Goal: Task Accomplishment & Management: Manage account settings

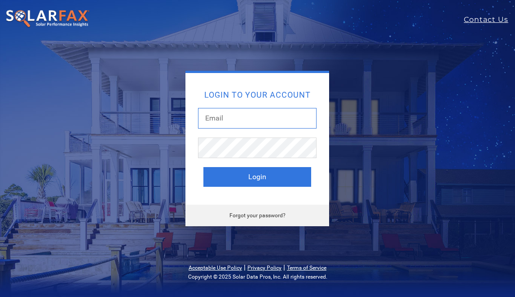
type input "[EMAIL_ADDRESS][DOMAIN_NAME]"
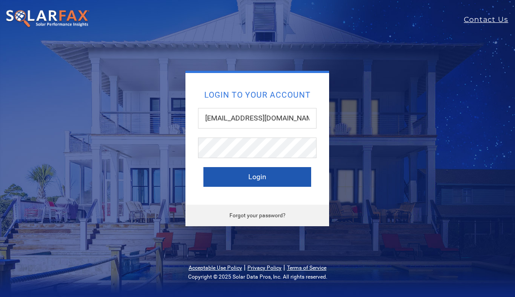
click at [258, 175] on button "Login" at bounding box center [257, 177] width 108 height 20
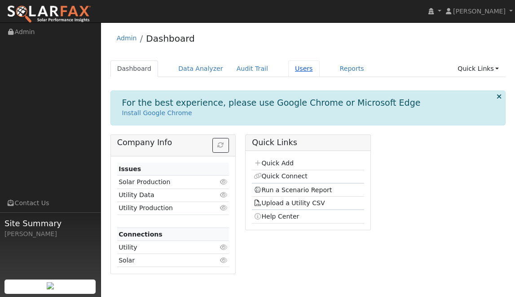
click at [303, 67] on link "Users" at bounding box center [303, 69] width 31 height 17
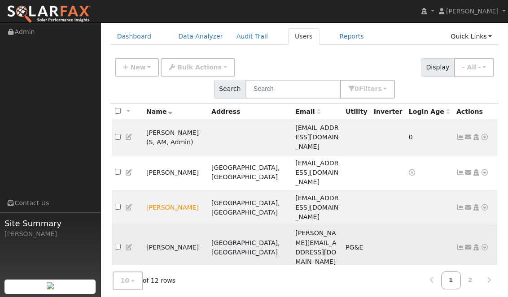
scroll to position [37, 0]
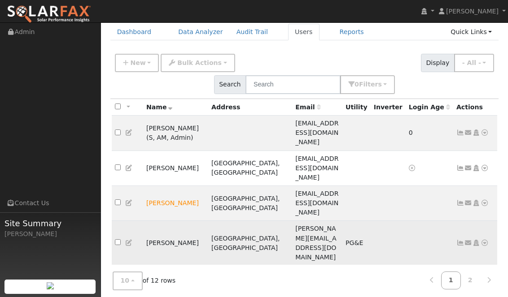
drag, startPoint x: 203, startPoint y: 185, endPoint x: 147, endPoint y: 185, distance: 55.6
click at [147, 221] on td "Jennifer Harvell" at bounding box center [175, 243] width 65 height 45
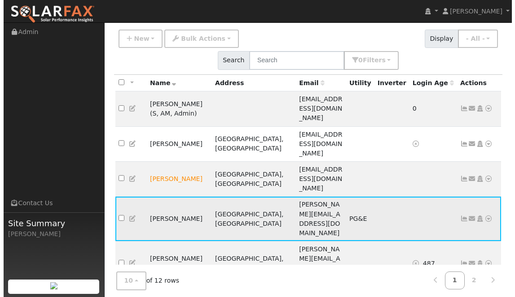
scroll to position [65, 0]
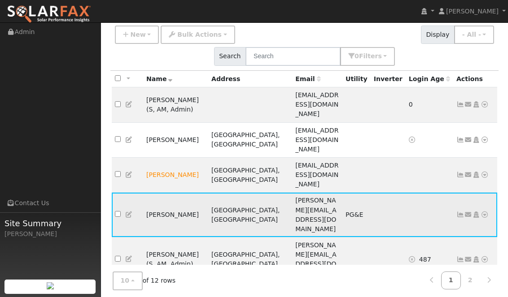
click at [458, 212] on icon at bounding box center [460, 215] width 8 height 6
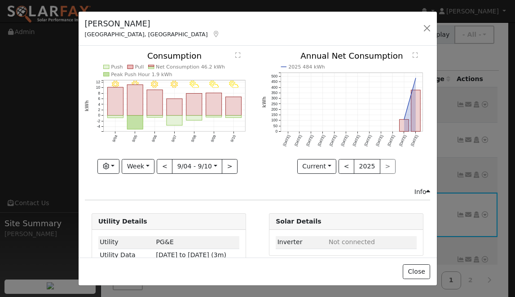
scroll to position [0, 0]
click at [135, 163] on button "Week" at bounding box center [138, 166] width 33 height 15
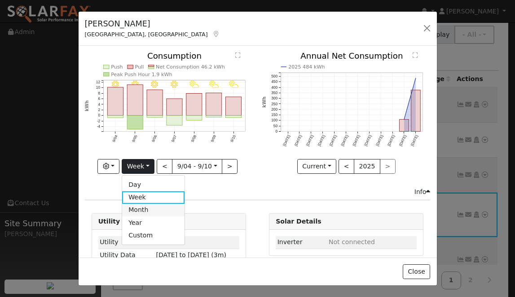
click at [144, 209] on link "Month" at bounding box center [153, 210] width 62 height 13
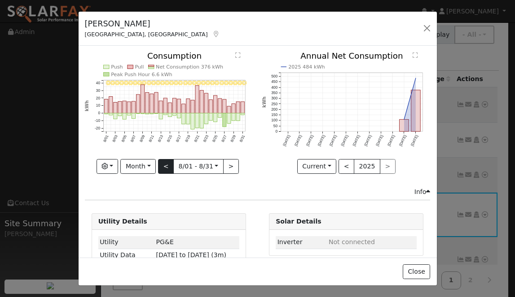
click at [167, 166] on button "<" at bounding box center [166, 166] width 16 height 15
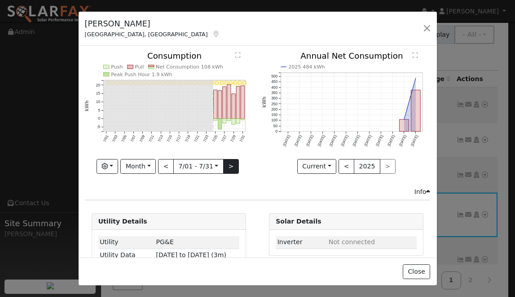
click at [229, 163] on button ">" at bounding box center [231, 166] width 16 height 15
type input "2025-08-01"
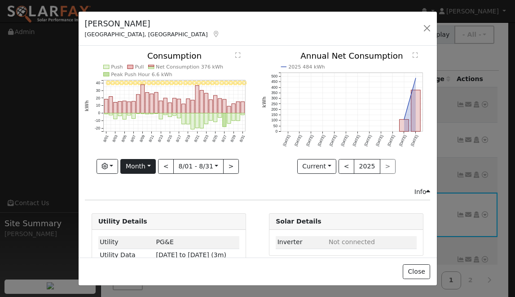
click at [139, 165] on button "Month" at bounding box center [137, 166] width 35 height 15
click at [147, 231] on link "Custom" at bounding box center [152, 235] width 62 height 13
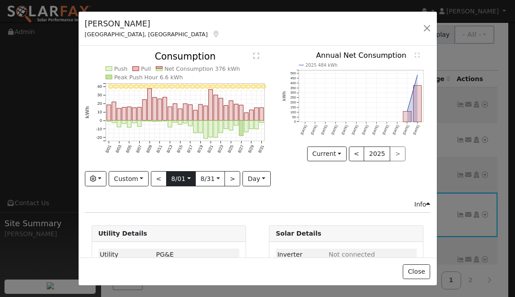
click at [176, 173] on input "2025-08-01" at bounding box center [180, 179] width 29 height 14
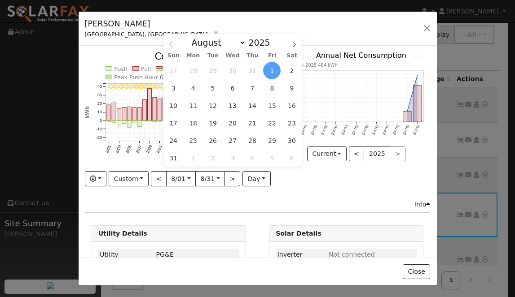
click at [174, 44] on icon at bounding box center [171, 44] width 6 height 6
select select "6"
click at [302, 188] on div "2025 484 kWh Sep '24 Oct '24 Nov '24 Dec '24 Jan '25 Feb '25 Mar '25 Apr '25 Ma…" at bounding box center [355, 126] width 157 height 148
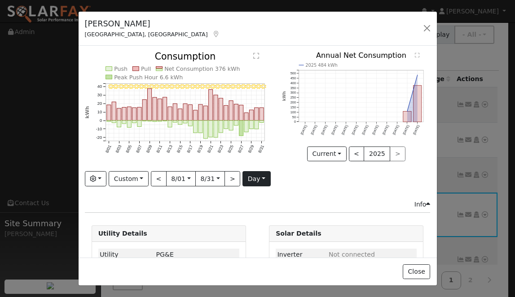
click at [249, 175] on button "day" at bounding box center [256, 178] width 28 height 15
click at [257, 191] on link "Hour" at bounding box center [274, 197] width 62 height 13
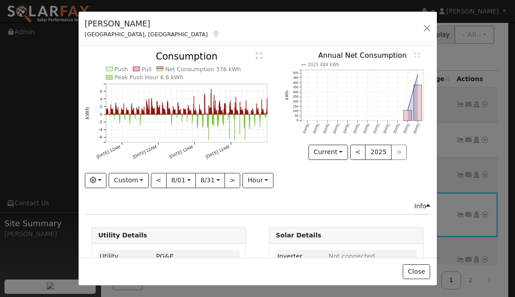
click at [256, 55] on text "" at bounding box center [259, 56] width 6 height 7
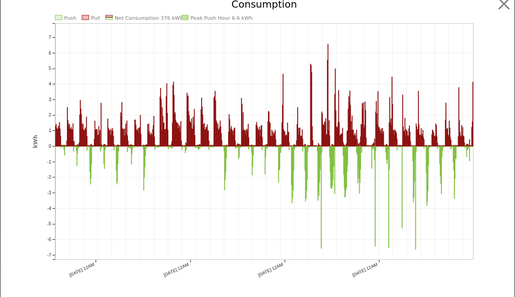
scroll to position [6, 0]
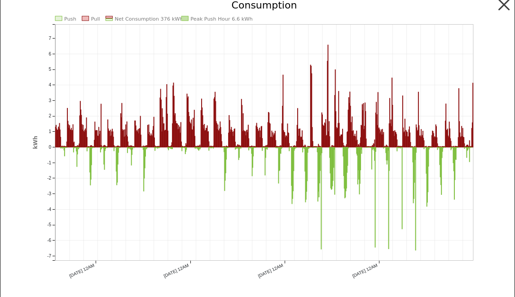
click at [500, 5] on button "button" at bounding box center [503, 4] width 17 height 17
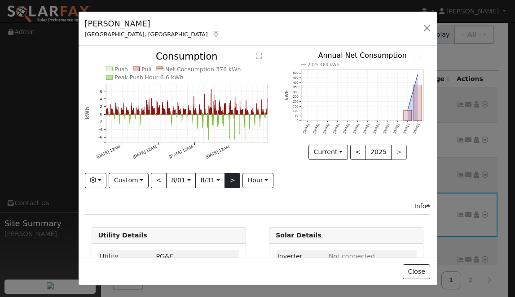
click at [227, 177] on button ">" at bounding box center [232, 180] width 16 height 15
type input "2025-09-01"
type input "2025-10-01"
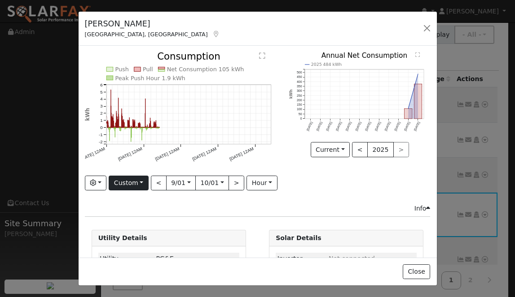
click at [132, 181] on button "Custom" at bounding box center [129, 183] width 40 height 15
click at [132, 208] on link "Week" at bounding box center [140, 214] width 62 height 13
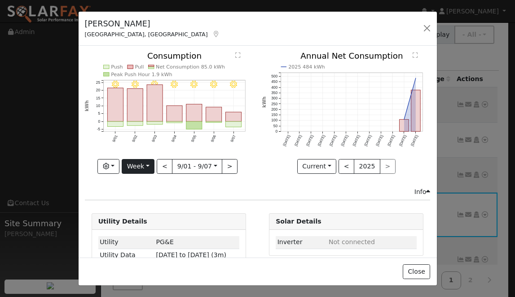
click at [126, 166] on button "Week" at bounding box center [138, 166] width 33 height 15
click at [151, 232] on link "Custom" at bounding box center [153, 235] width 62 height 13
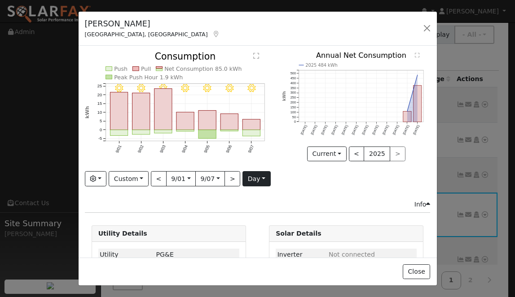
click at [257, 180] on button "day" at bounding box center [256, 178] width 28 height 15
click at [257, 192] on link "Hour" at bounding box center [274, 197] width 62 height 13
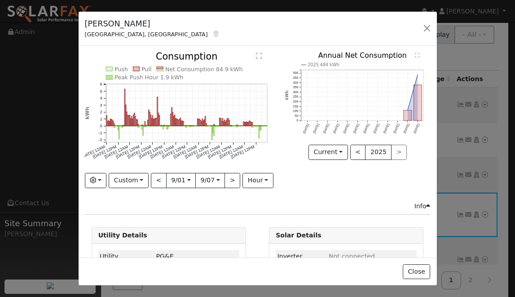
click at [256, 57] on text "" at bounding box center [259, 56] width 6 height 7
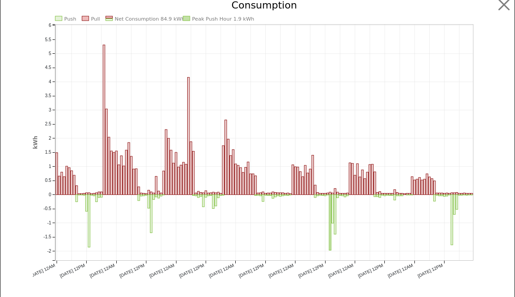
scroll to position [0, 0]
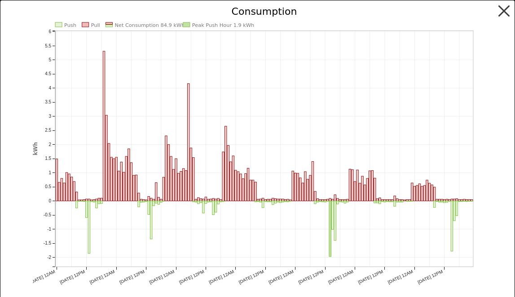
click at [499, 13] on button "button" at bounding box center [503, 11] width 17 height 17
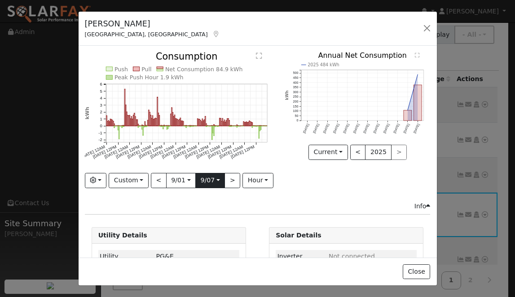
click at [210, 183] on input "2025-09-07" at bounding box center [210, 181] width 29 height 14
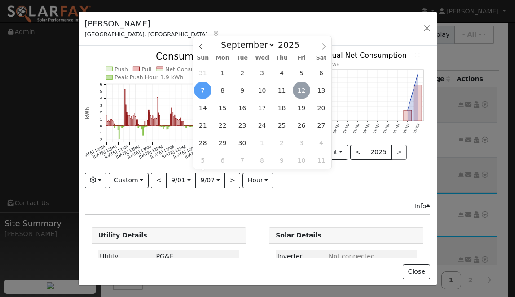
click at [301, 93] on span "12" at bounding box center [301, 90] width 17 height 17
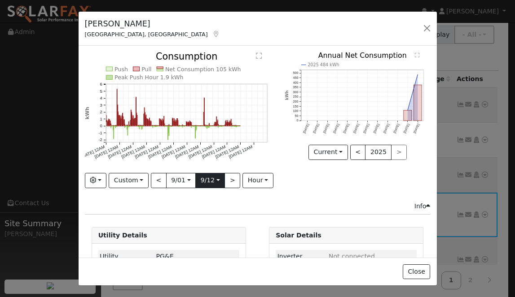
click at [212, 180] on input "2025-09-12" at bounding box center [210, 181] width 29 height 14
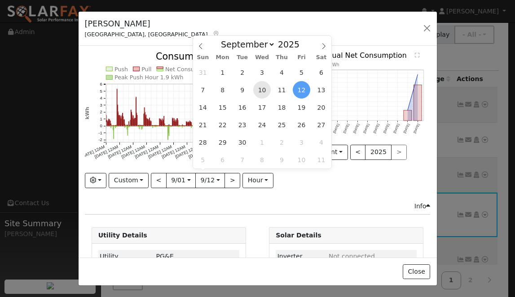
click at [259, 90] on span "10" at bounding box center [261, 89] width 17 height 17
type input "2025-09-10"
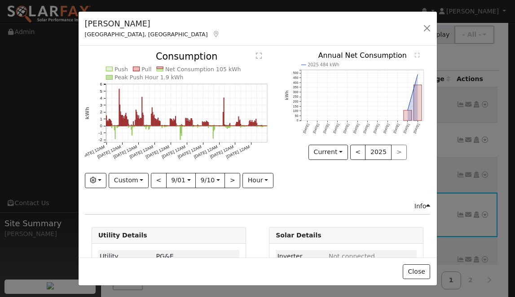
click at [256, 54] on text "" at bounding box center [259, 56] width 6 height 7
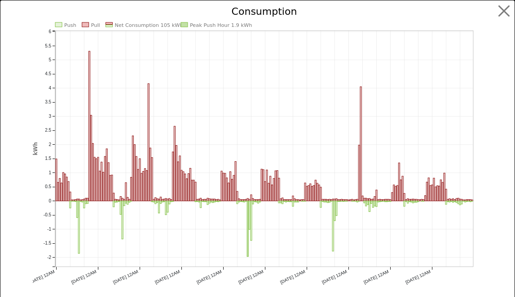
click at [463, 148] on icon "Push Pull Net Consumption 105 kWh Peak Push Hour 1.9 kWh 9/01 12AM 9/02 12AM 9/…" at bounding box center [257, 156] width 449 height 299
click at [495, 15] on button "button" at bounding box center [503, 11] width 17 height 17
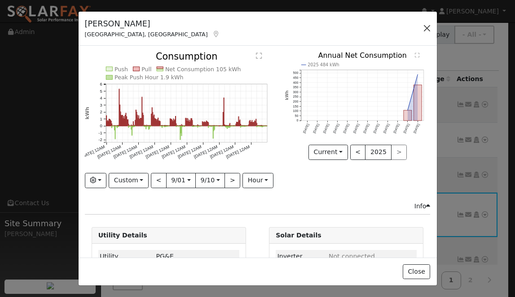
click at [428, 28] on button "button" at bounding box center [426, 28] width 13 height 13
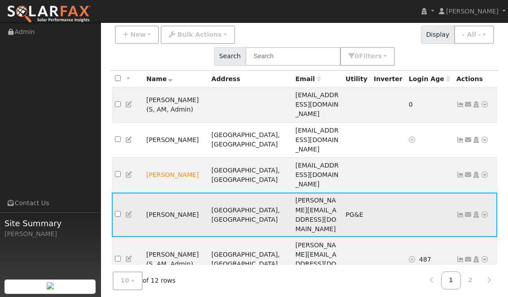
click at [458, 212] on icon at bounding box center [460, 215] width 8 height 6
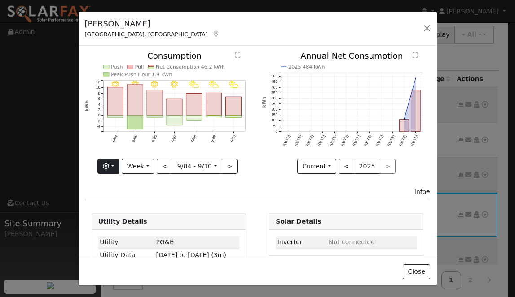
click at [108, 166] on icon "button" at bounding box center [106, 166] width 6 height 6
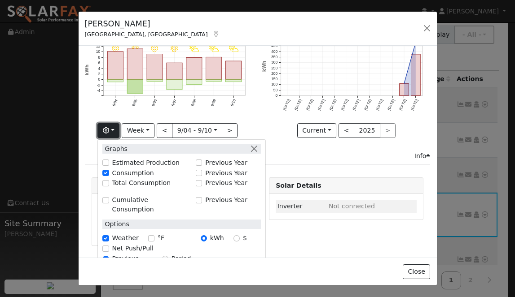
scroll to position [35, 0]
click at [151, 236] on input "°F" at bounding box center [151, 239] width 6 height 6
checkbox input "true"
click at [255, 146] on button "button" at bounding box center [253, 149] width 9 height 9
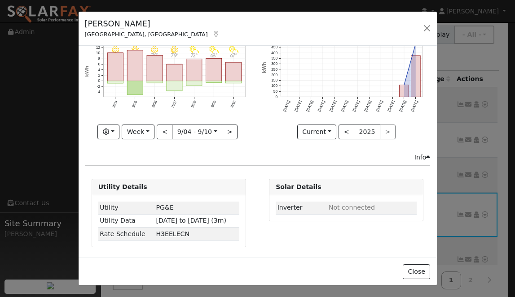
scroll to position [34, 0]
click at [426, 28] on button "button" at bounding box center [426, 28] width 13 height 13
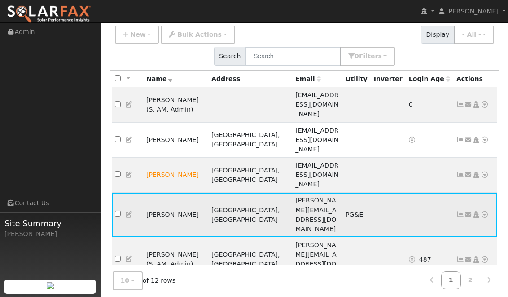
click at [176, 193] on td "Jennifer Harvell" at bounding box center [175, 215] width 65 height 45
click at [458, 212] on icon at bounding box center [460, 215] width 8 height 6
